Goal: Task Accomplishment & Management: Manage account settings

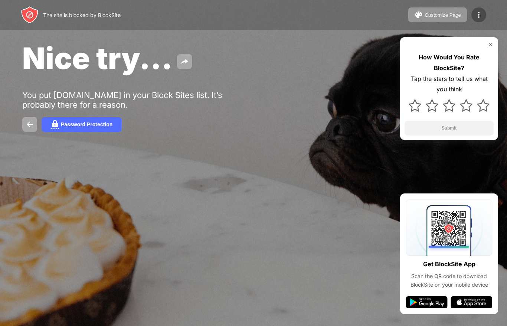
click at [483, 17] on div at bounding box center [478, 14] width 15 height 15
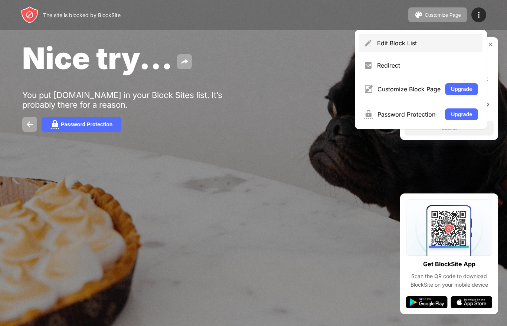
click at [379, 42] on div "Edit Block List" at bounding box center [427, 42] width 101 height 7
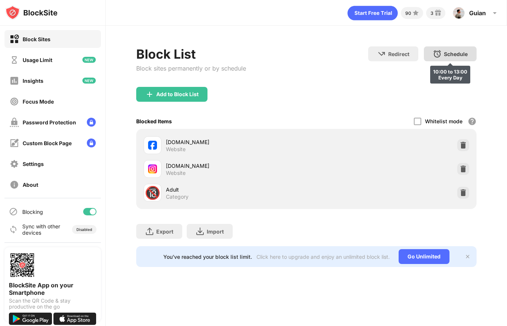
click at [459, 53] on div "Schedule" at bounding box center [455, 54] width 24 height 6
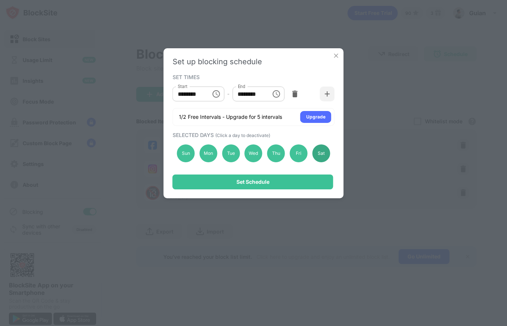
click at [319, 148] on div "Sat" at bounding box center [321, 153] width 18 height 18
click at [189, 151] on div "Sun" at bounding box center [186, 153] width 18 height 18
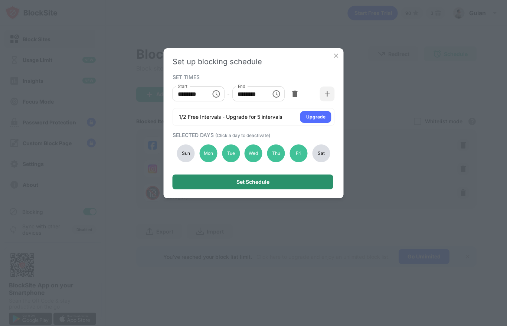
click at [254, 183] on div "Set Schedule" at bounding box center [252, 182] width 33 height 6
